Goal: Task Accomplishment & Management: Use online tool/utility

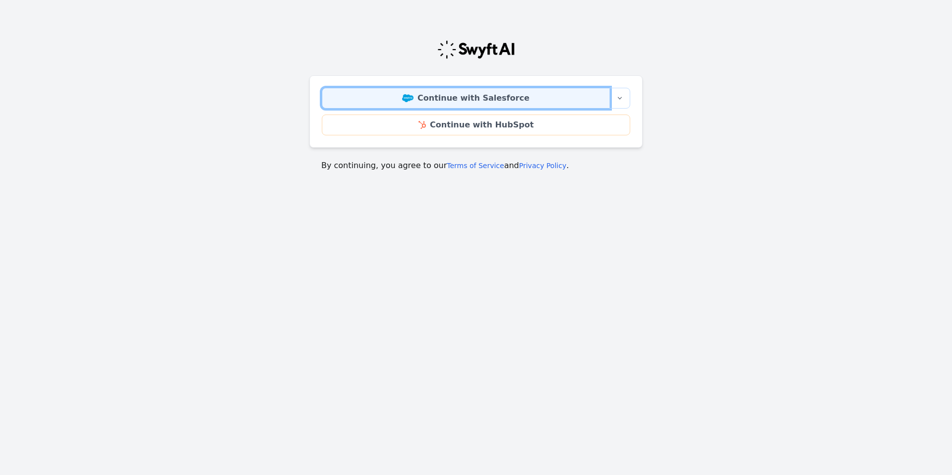
click at [486, 96] on link "Continue with Salesforce" at bounding box center [466, 98] width 288 height 21
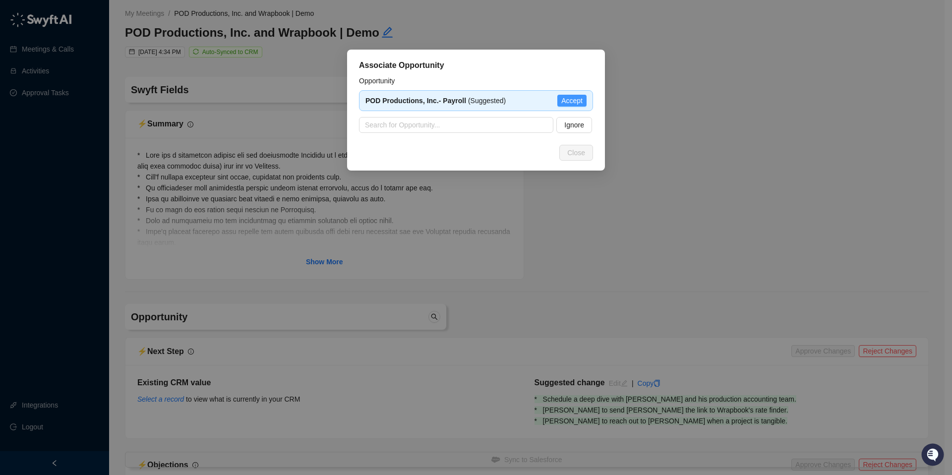
click at [575, 102] on span "Accept" at bounding box center [571, 100] width 21 height 11
type textarea "**********"
type input "**********"
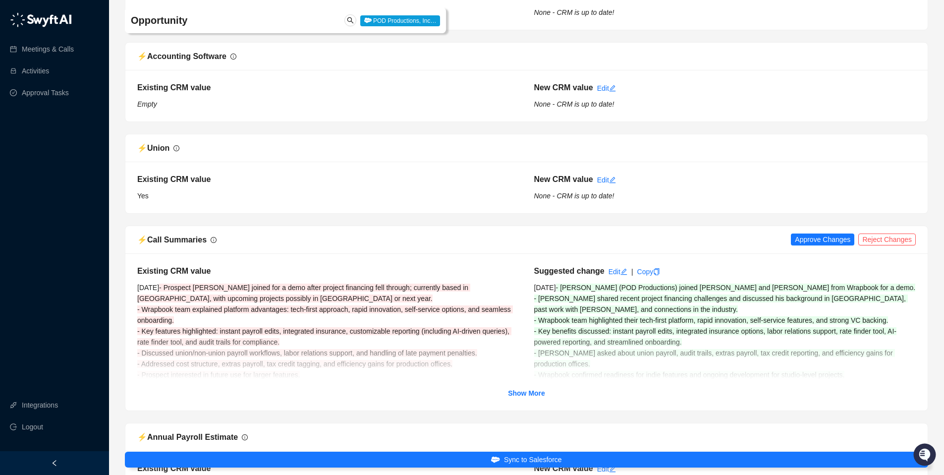
scroll to position [754, 0]
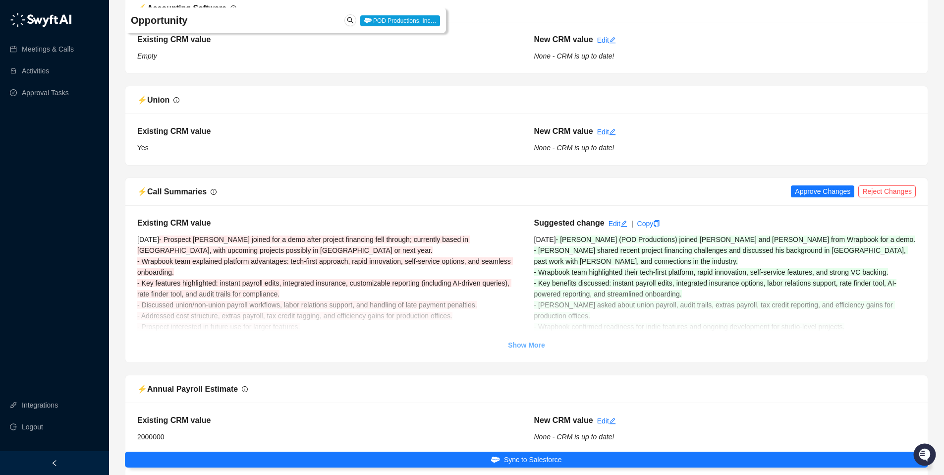
click at [528, 349] on strong "Show More" at bounding box center [526, 345] width 37 height 8
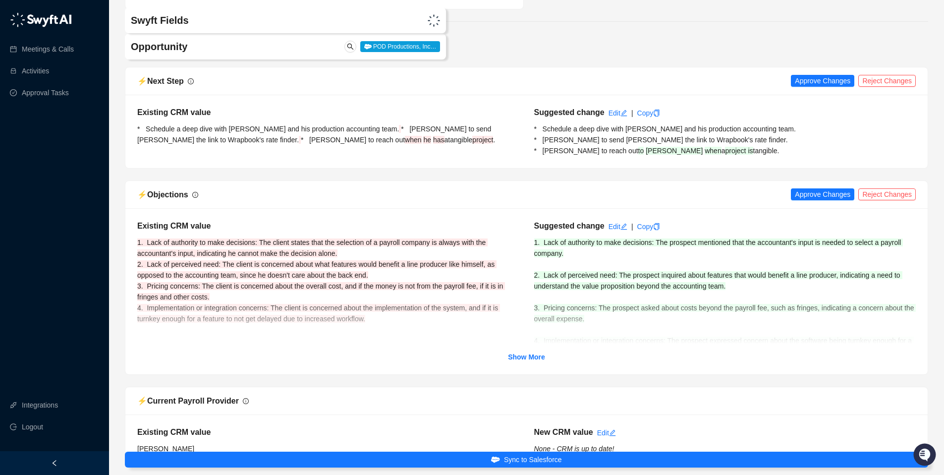
scroll to position [267, 0]
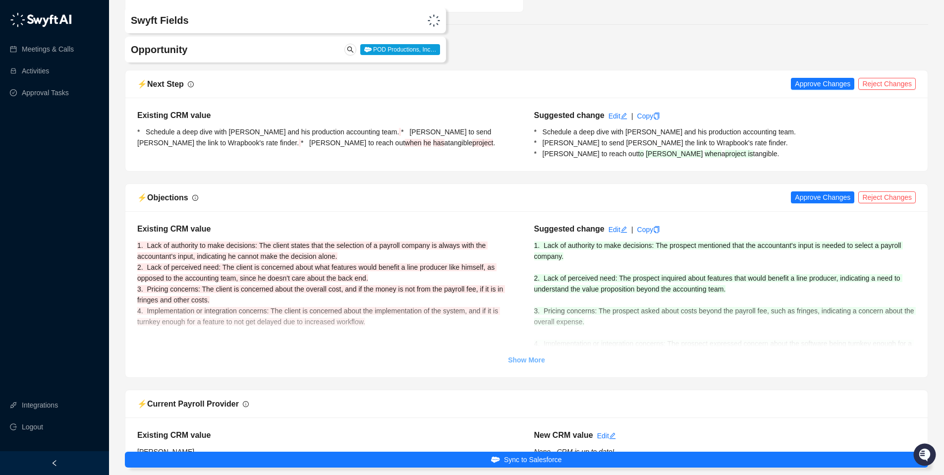
click at [514, 360] on strong "Show More" at bounding box center [526, 360] width 37 height 8
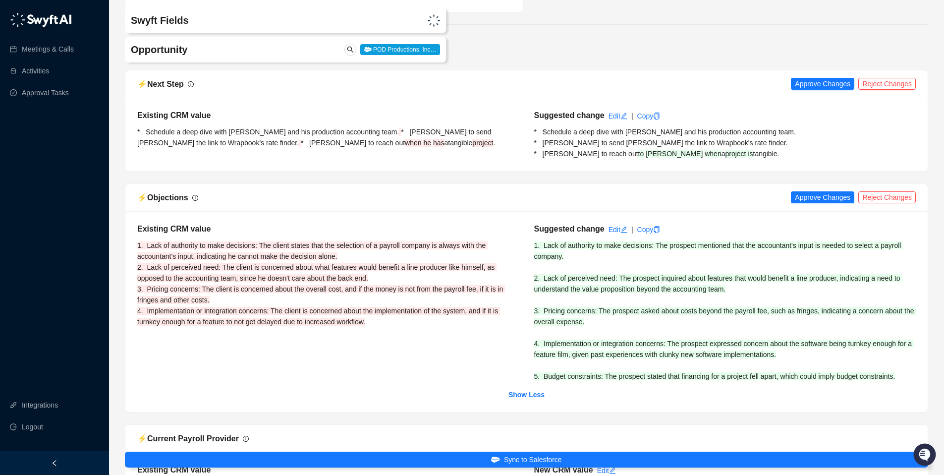
click at [137, 293] on span "1. Lack of authority to make decisions: The client states that the selection of…" at bounding box center [321, 283] width 368 height 84
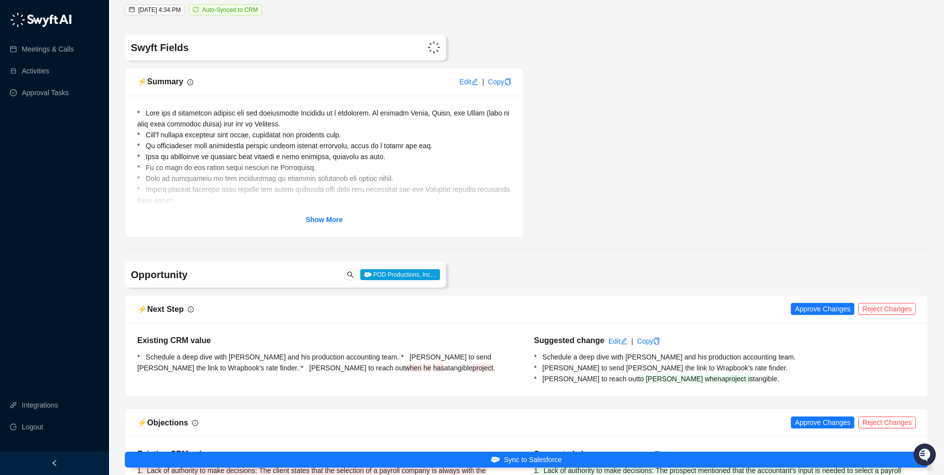
scroll to position [0, 0]
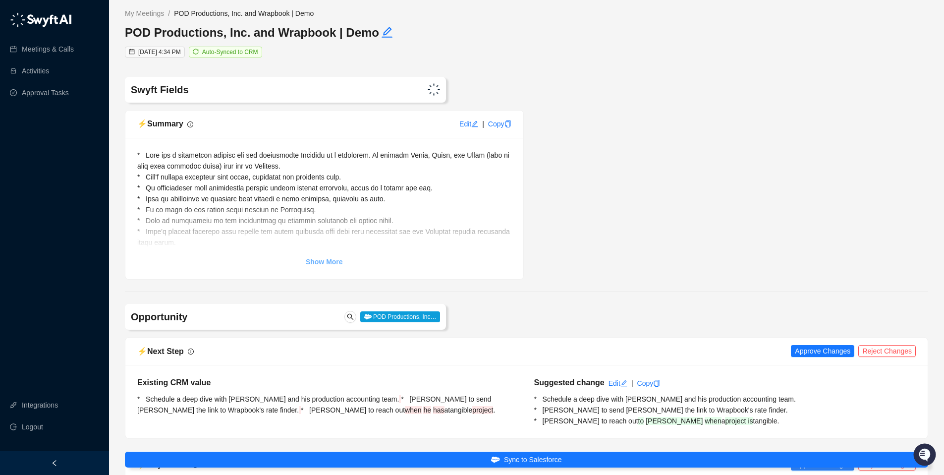
click at [321, 264] on strong "Show More" at bounding box center [324, 262] width 37 height 8
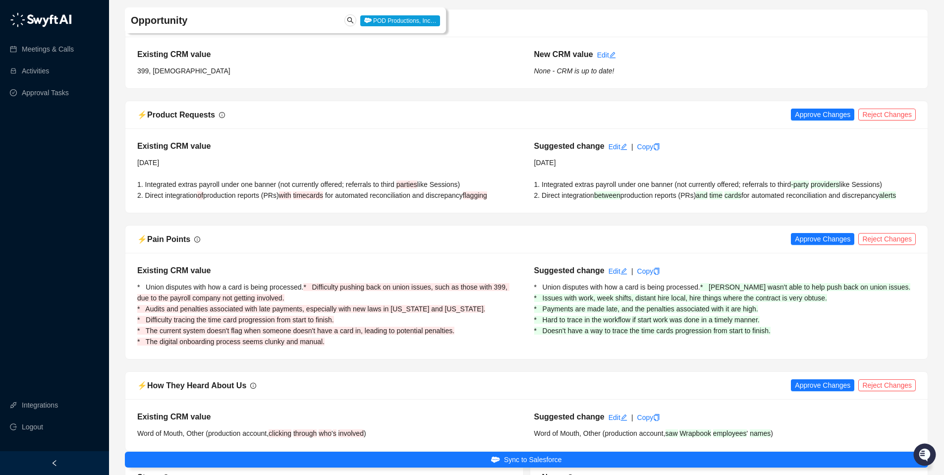
scroll to position [1599, 0]
